Goal: Check status: Check status

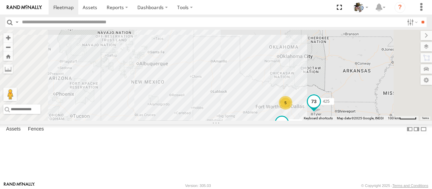
click at [321, 112] on span at bounding box center [313, 103] width 15 height 18
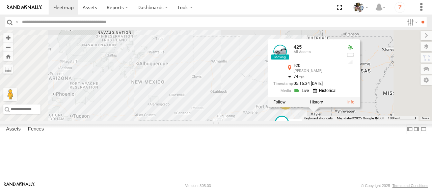
click at [311, 94] on link at bounding box center [301, 90] width 17 height 6
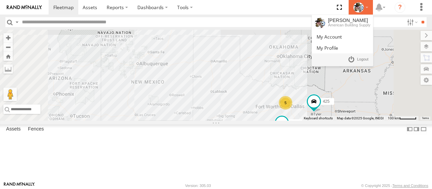
click at [361, 7] on icon at bounding box center [358, 7] width 10 height 10
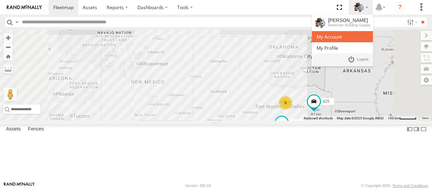
click at [329, 36] on span at bounding box center [328, 36] width 25 height 6
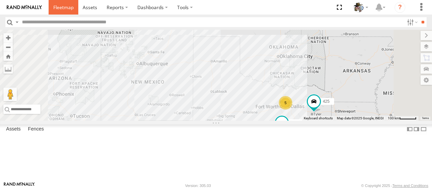
click at [61, 6] on span at bounding box center [63, 7] width 20 height 6
